Goal: Find contact information: Find contact information

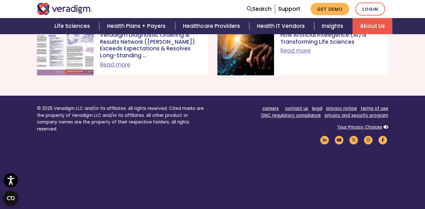
scroll to position [789, 0]
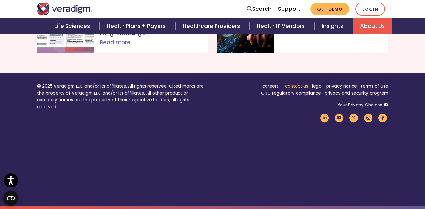
click at [298, 85] on link "contact us" at bounding box center [296, 86] width 23 height 6
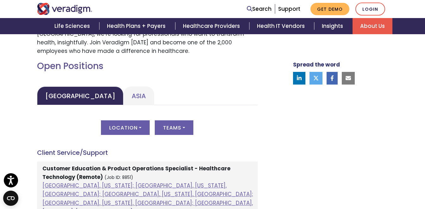
scroll to position [285, 0]
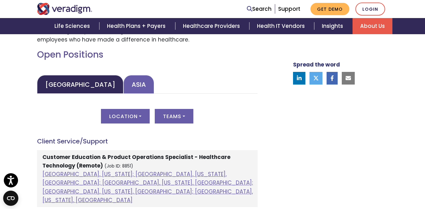
click at [123, 82] on link "Asia" at bounding box center [138, 84] width 31 height 19
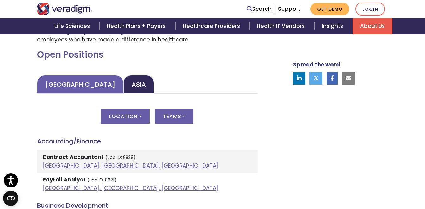
click at [75, 85] on link "United States" at bounding box center [80, 84] width 86 height 19
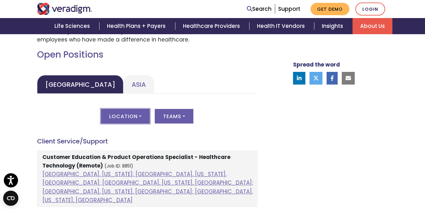
click at [128, 114] on button "Location" at bounding box center [125, 116] width 49 height 15
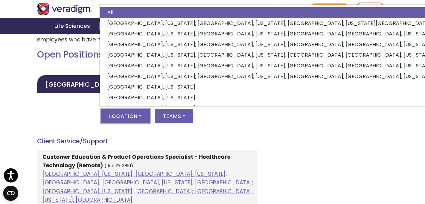
click at [128, 114] on button "Location" at bounding box center [125, 116] width 49 height 15
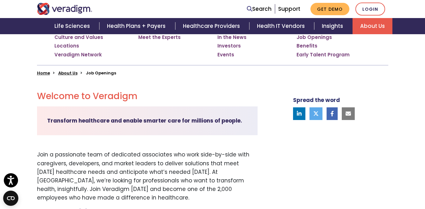
scroll to position [190, 0]
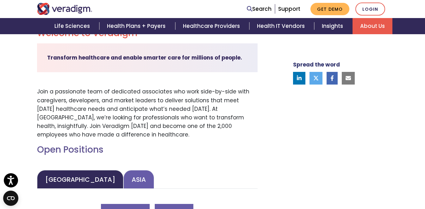
click at [123, 178] on link "Asia" at bounding box center [138, 179] width 31 height 19
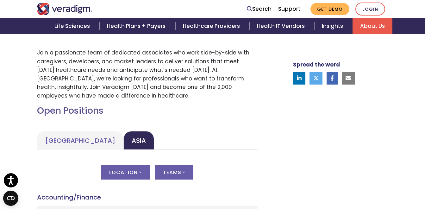
scroll to position [317, 0]
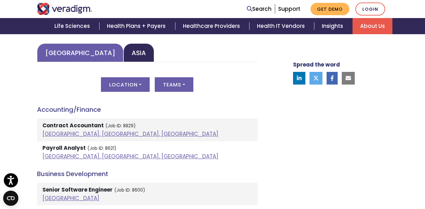
click at [63, 58] on link "[GEOGRAPHIC_DATA]" at bounding box center [80, 52] width 86 height 19
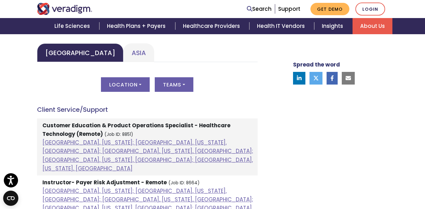
click at [179, 127] on strong "Customer Education & Product Operations Specialist - Healthcare Technology (Rem…" at bounding box center [136, 130] width 188 height 16
click at [112, 135] on small "(Job ID: 8851)" at bounding box center [118, 134] width 29 height 6
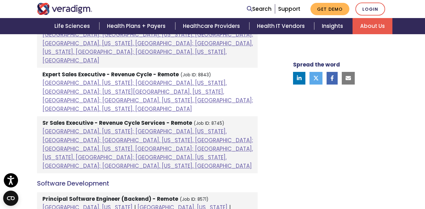
scroll to position [602, 0]
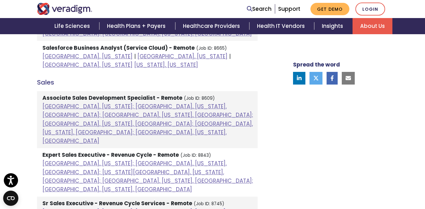
click at [79, 9] on img "Veradigm logo" at bounding box center [64, 9] width 55 height 12
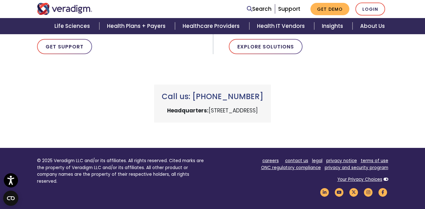
scroll to position [253, 0]
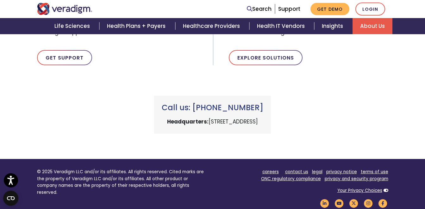
click at [374, 26] on link "About Us" at bounding box center [373, 26] width 40 height 16
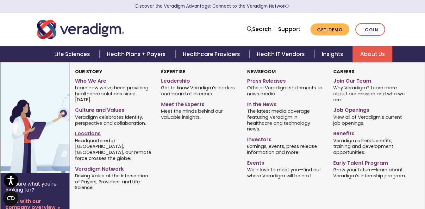
click at [96, 128] on link "Locations" at bounding box center [113, 132] width 77 height 9
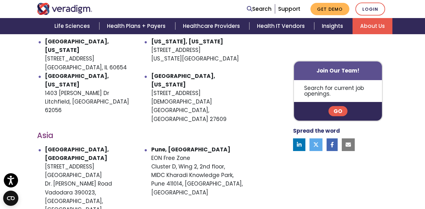
scroll to position [380, 0]
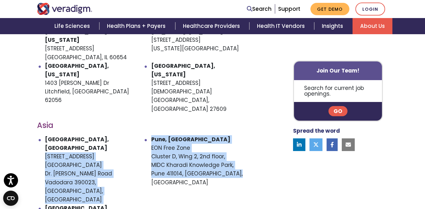
drag, startPoint x: 240, startPoint y: 147, endPoint x: 151, endPoint y: 111, distance: 96.1
click at [151, 135] on ul "[GEOGRAPHIC_DATA], [GEOGRAPHIC_DATA] [STREET_ADDRESS][PERSON_NAME] [STREET_ADDR…" at bounding box center [147, 191] width 221 height 112
drag, startPoint x: 151, startPoint y: 111, endPoint x: 212, endPoint y: 138, distance: 67.2
click at [212, 138] on li "[GEOGRAPHIC_DATA], [STREET_ADDRESS]" at bounding box center [204, 169] width 106 height 69
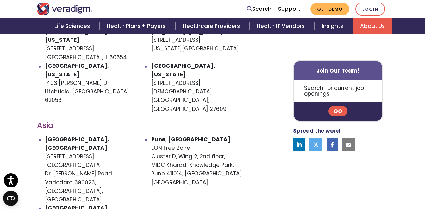
click at [212, 135] on li "[GEOGRAPHIC_DATA], [STREET_ADDRESS]" at bounding box center [204, 169] width 106 height 69
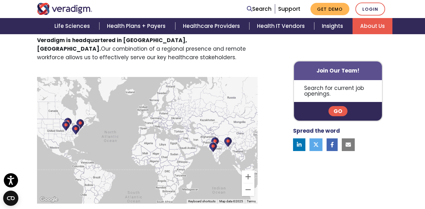
scroll to position [95, 0]
